Goal: Check status

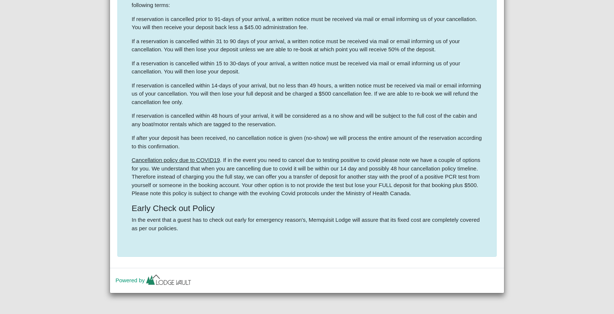
scroll to position [937, 0]
